Goal: Book appointment/travel/reservation

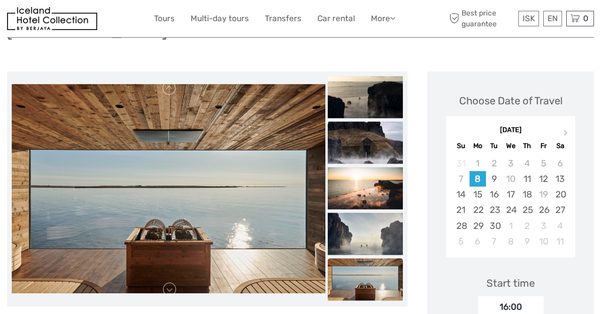
scroll to position [117, 0]
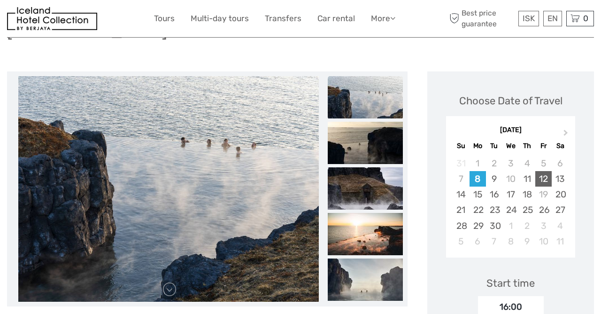
click at [542, 171] on div "12" at bounding box center [543, 178] width 16 height 15
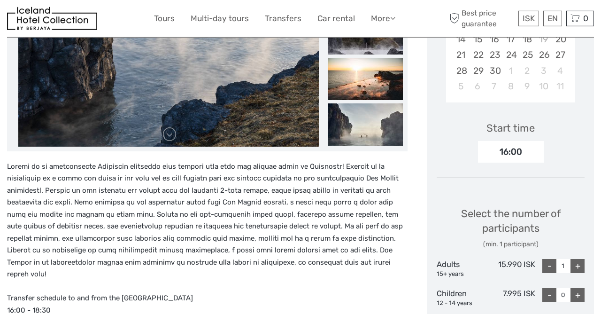
scroll to position [272, 0]
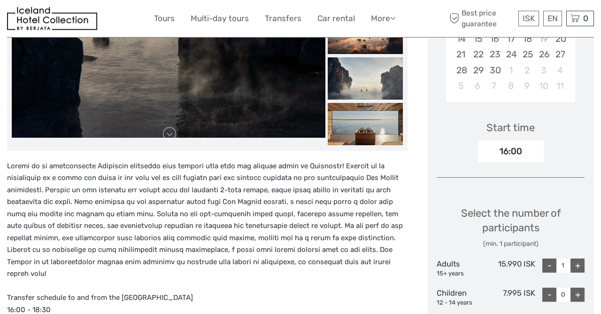
click at [527, 140] on div "16:00" at bounding box center [511, 151] width 66 height 22
click at [506, 140] on div "16:00" at bounding box center [511, 151] width 66 height 22
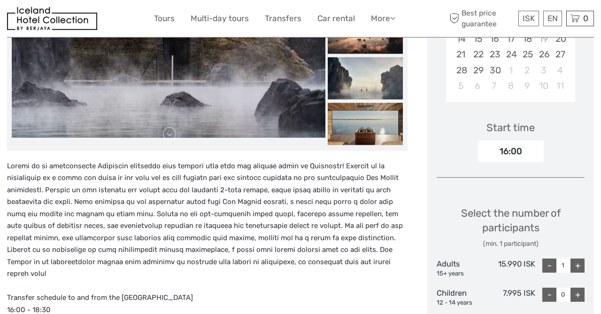
click at [502, 140] on div "16:00" at bounding box center [511, 151] width 66 height 22
click at [437, 150] on div "Choose Date of Travel Next Month September 2025 Su Mo Tu We Th Fr Sa 31 1 2 3 4…" at bounding box center [510, 188] width 167 height 544
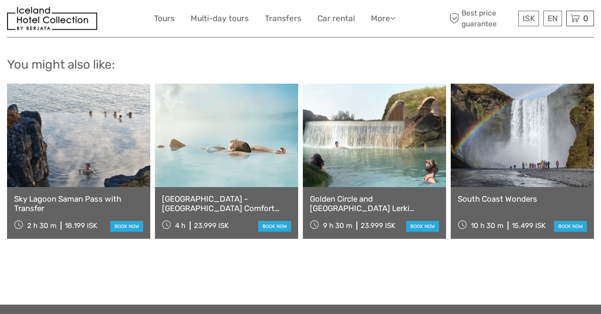
scroll to position [929, 0]
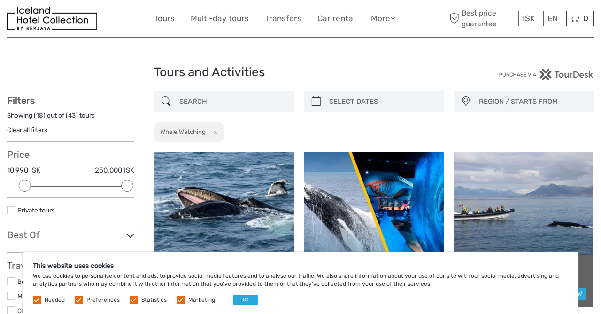
select select
click at [244, 299] on button "OK" at bounding box center [245, 299] width 25 height 9
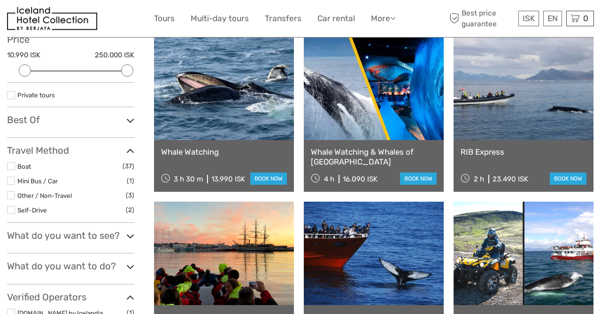
scroll to position [114, 0]
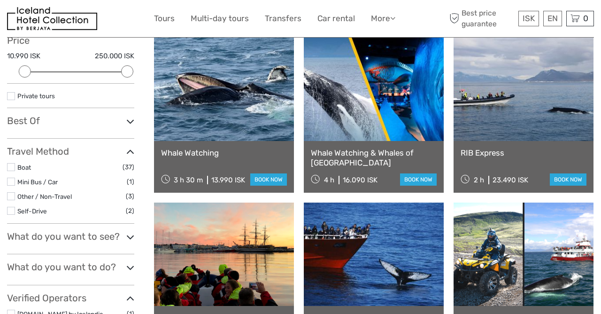
click at [254, 77] on link at bounding box center [224, 89] width 140 height 103
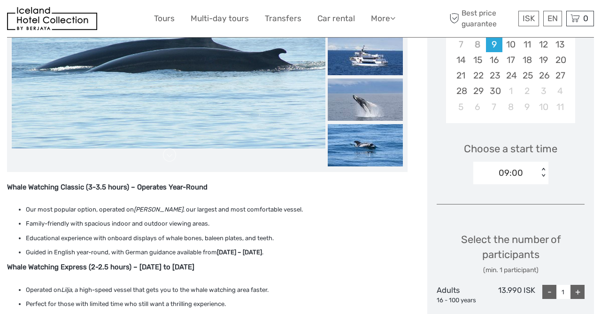
scroll to position [222, 0]
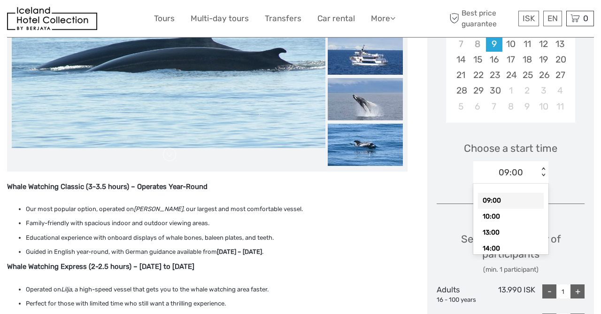
click at [544, 175] on div "< >" at bounding box center [543, 172] width 8 height 10
